Goal: Information Seeking & Learning: Compare options

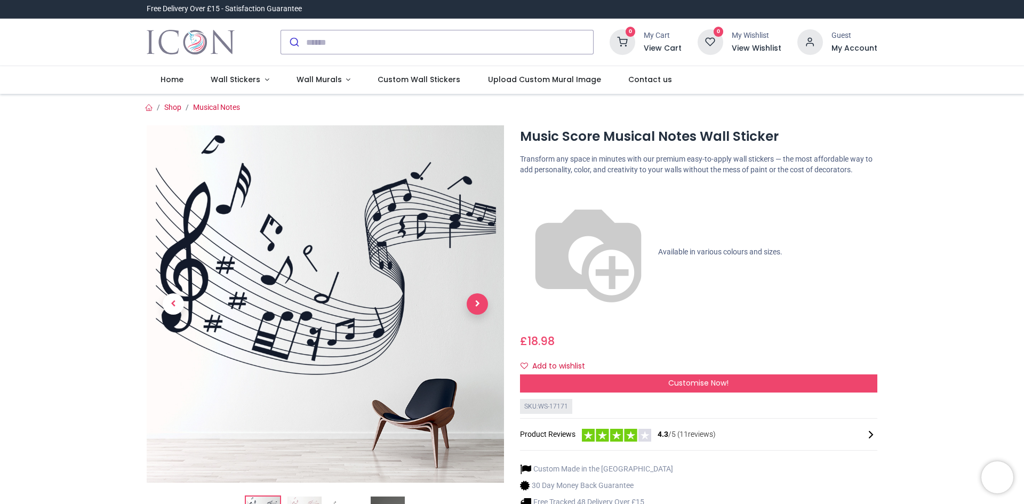
click at [475, 302] on span "Next" at bounding box center [477, 303] width 21 height 21
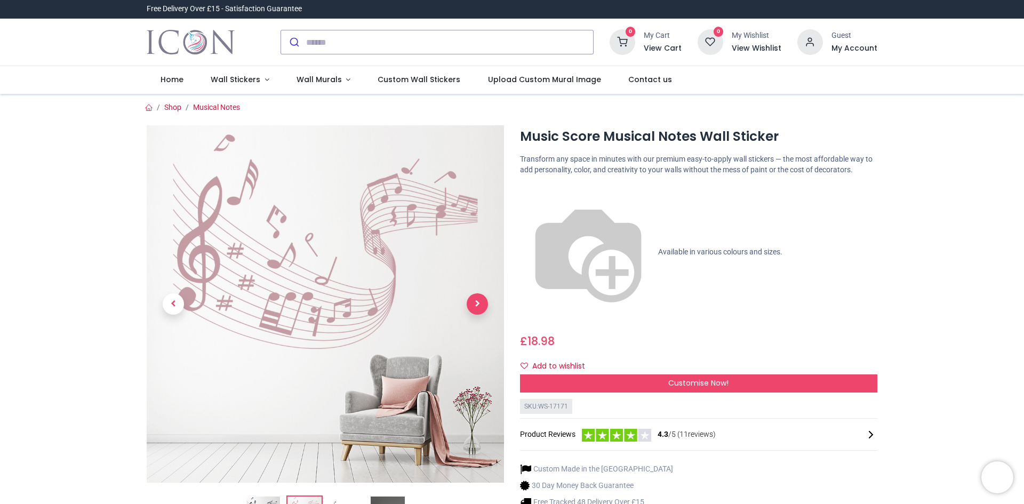
click at [475, 302] on span "Next" at bounding box center [477, 303] width 21 height 21
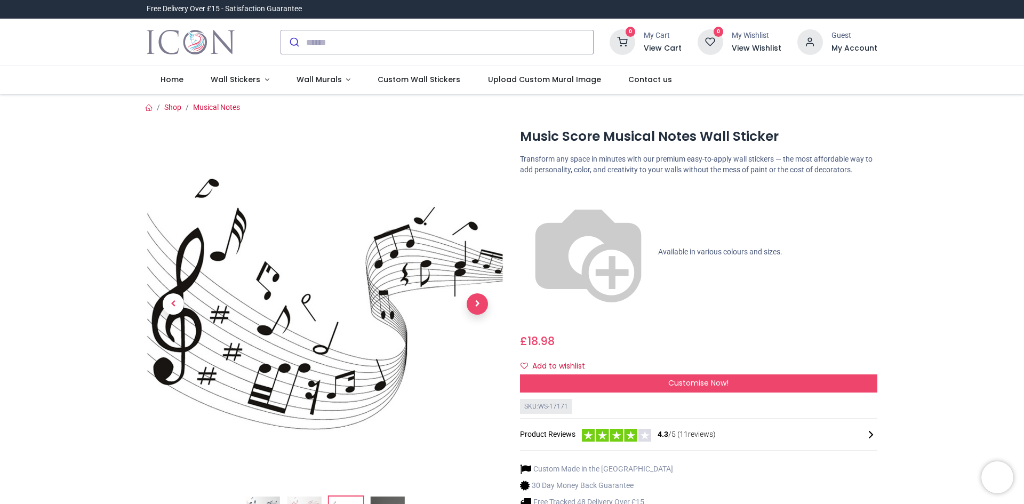
click at [475, 302] on span "Next" at bounding box center [477, 303] width 21 height 21
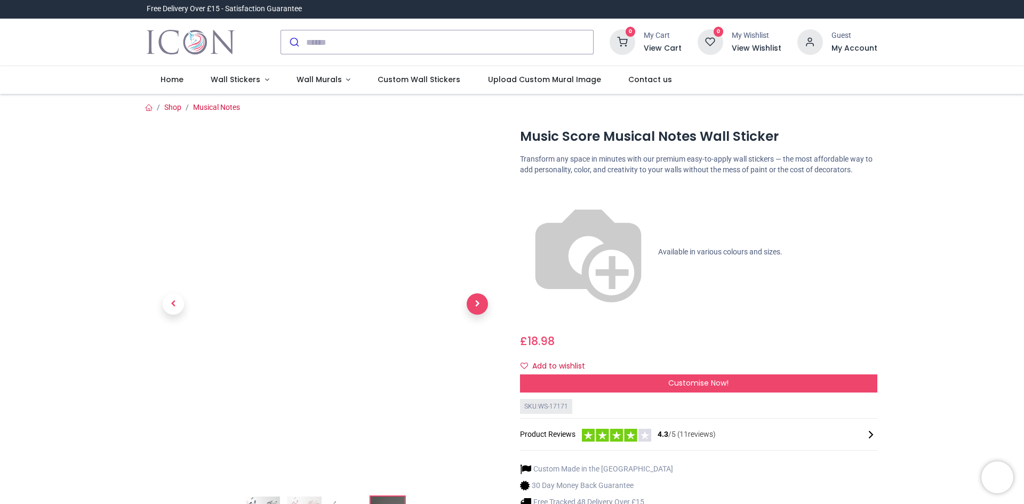
click at [475, 302] on span "Next" at bounding box center [477, 303] width 21 height 21
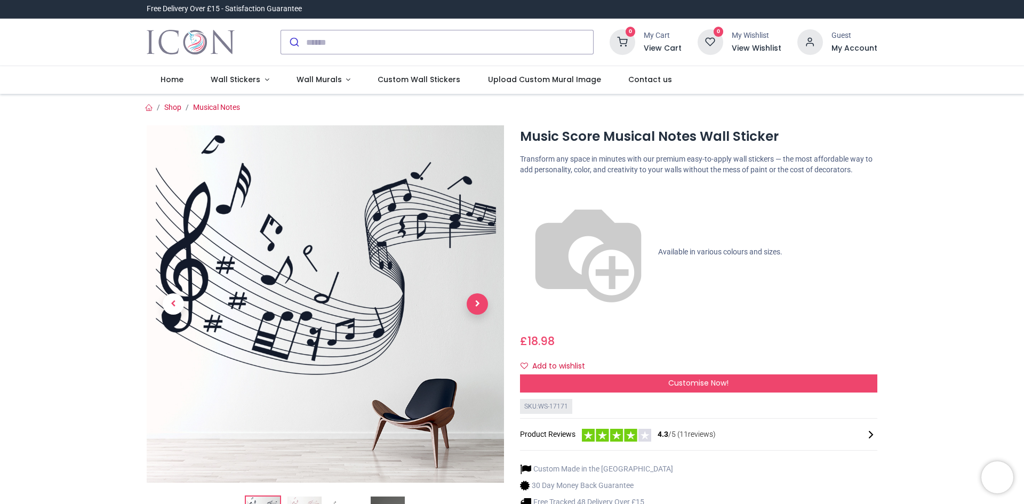
click at [474, 303] on span "Next" at bounding box center [477, 303] width 21 height 21
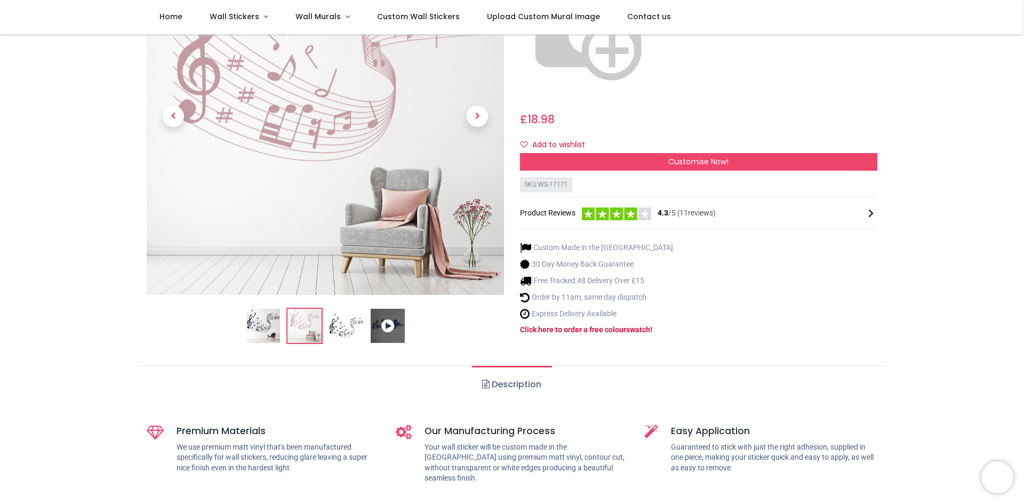
scroll to position [213, 0]
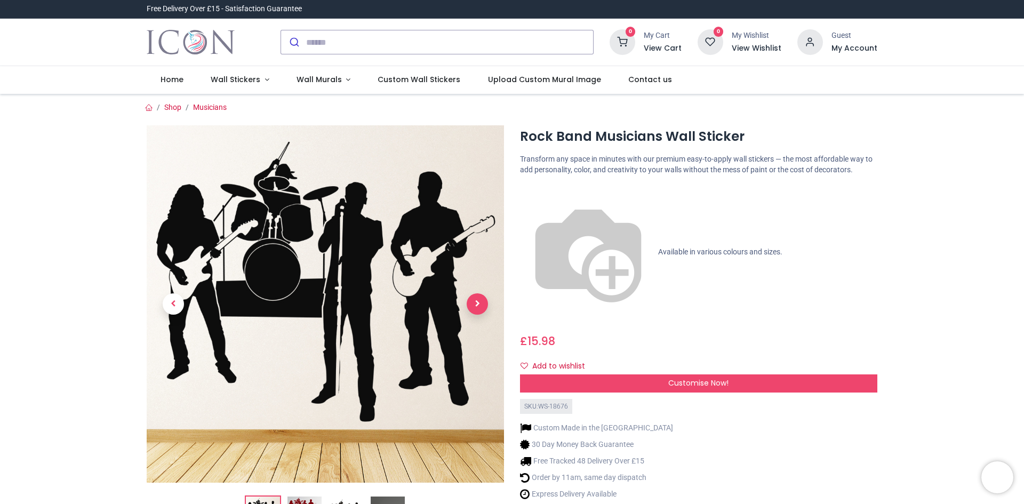
click at [480, 302] on span "Next" at bounding box center [477, 303] width 21 height 21
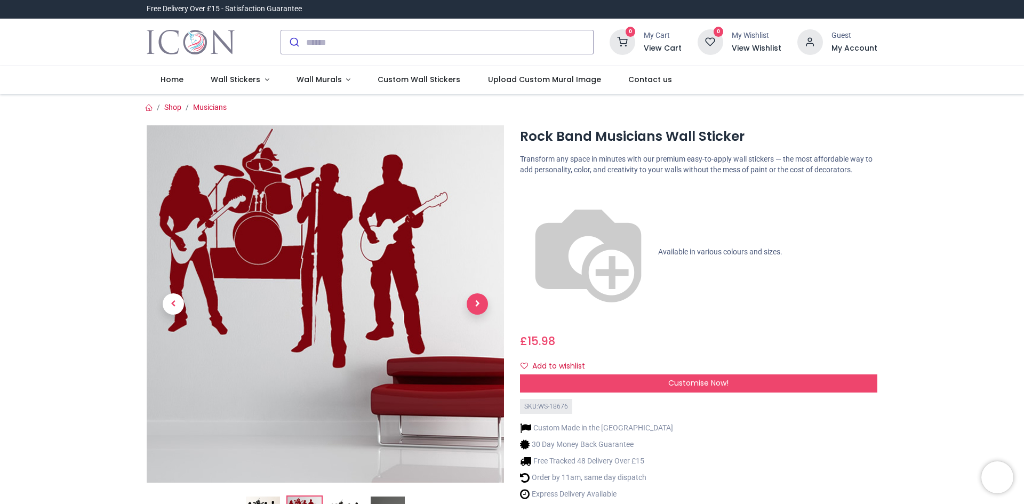
click at [480, 302] on span "Next" at bounding box center [477, 303] width 21 height 21
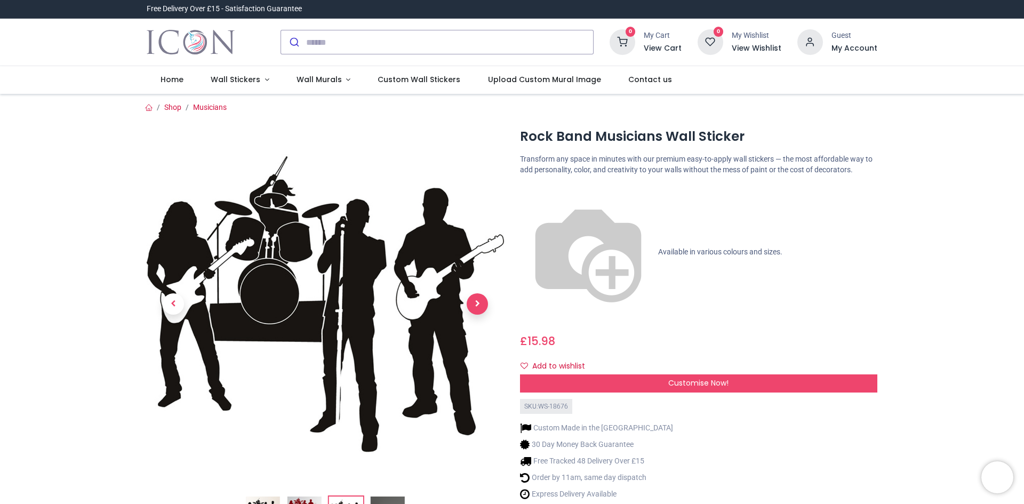
click at [476, 303] on span "Next" at bounding box center [477, 303] width 21 height 21
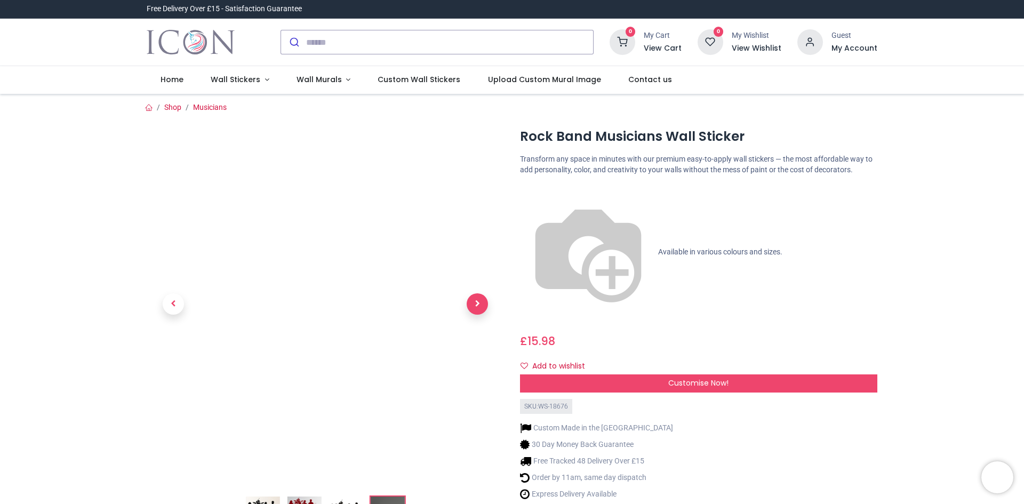
click at [475, 303] on span "Next" at bounding box center [477, 303] width 21 height 21
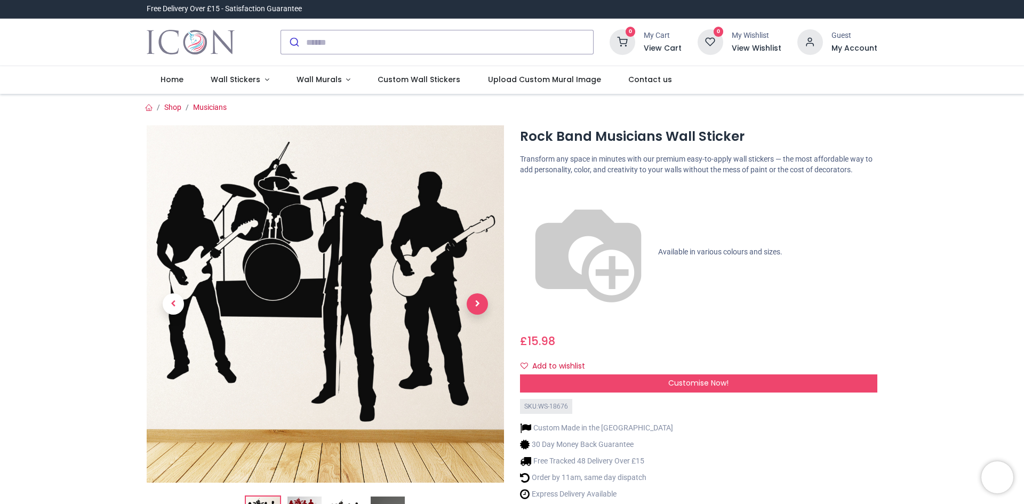
click at [475, 303] on span "Next" at bounding box center [477, 303] width 21 height 21
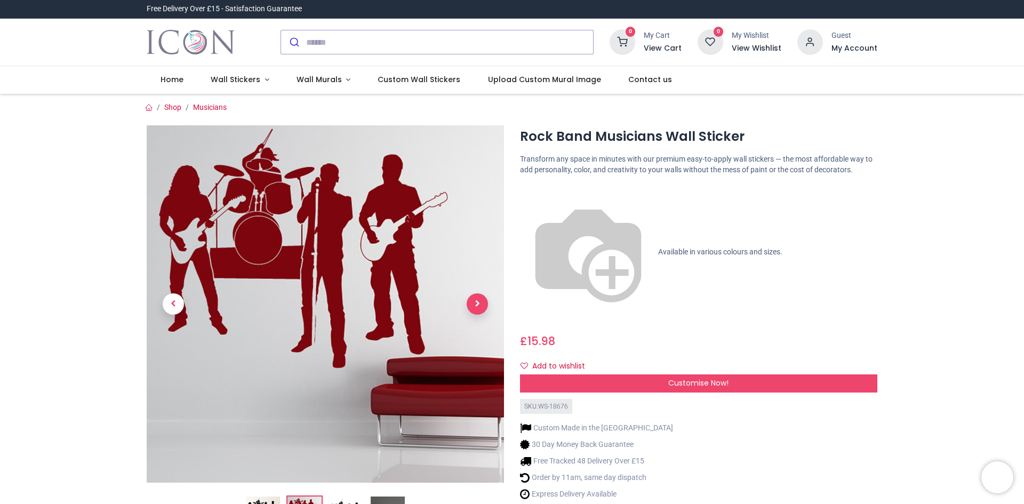
click at [475, 303] on span "Next" at bounding box center [477, 303] width 21 height 21
